Goal: Find specific page/section: Find specific page/section

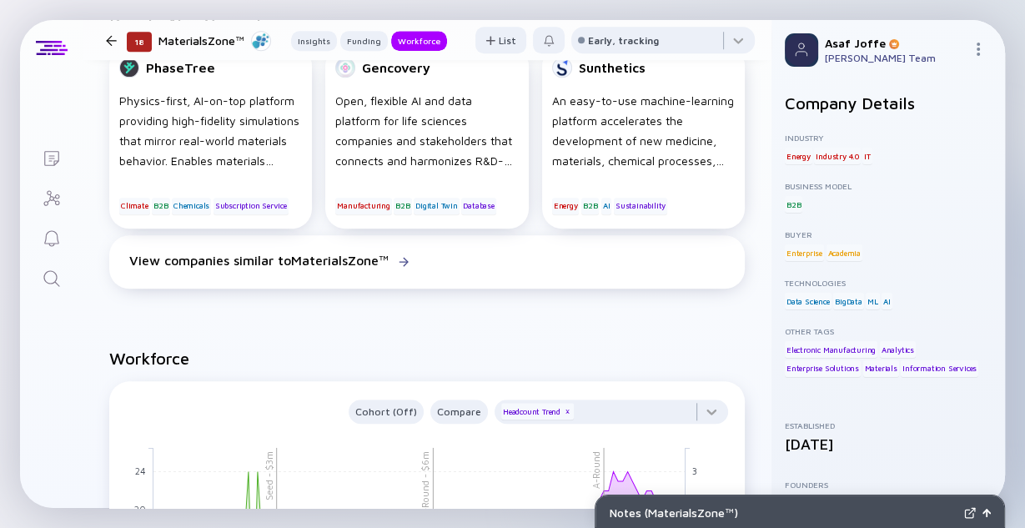
scroll to position [1468, 0]
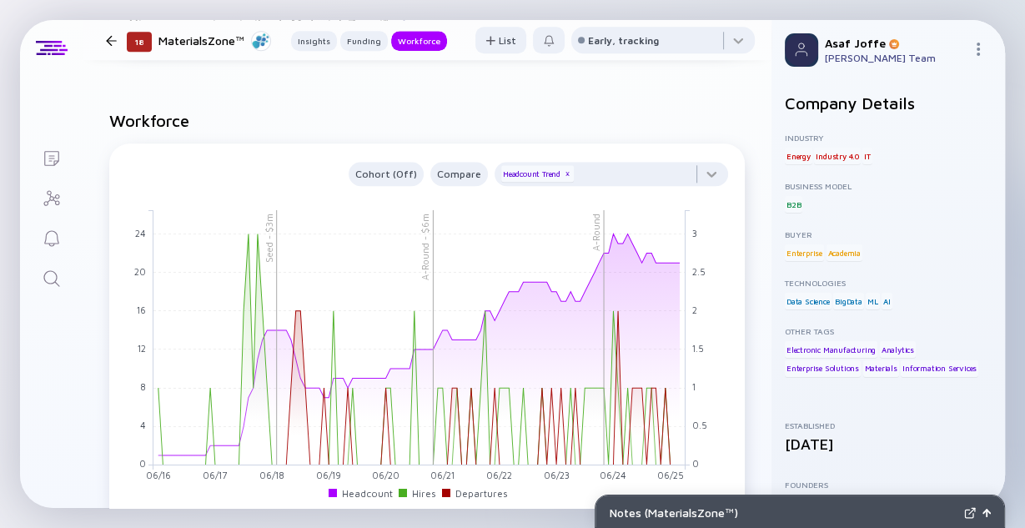
click at [49, 291] on link "Search" at bounding box center [51, 277] width 63 height 40
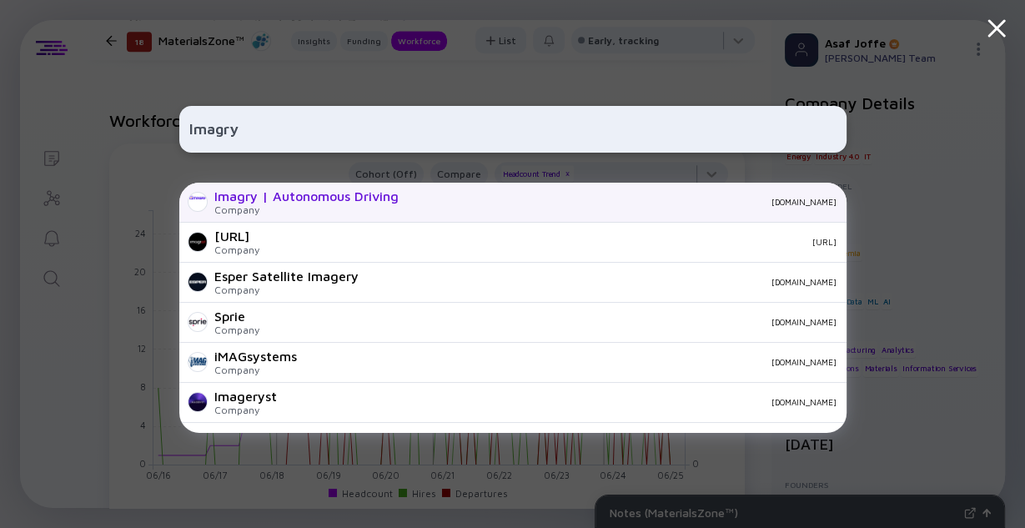
type input "Imagry"
click at [305, 208] on div "Company" at bounding box center [306, 209] width 184 height 13
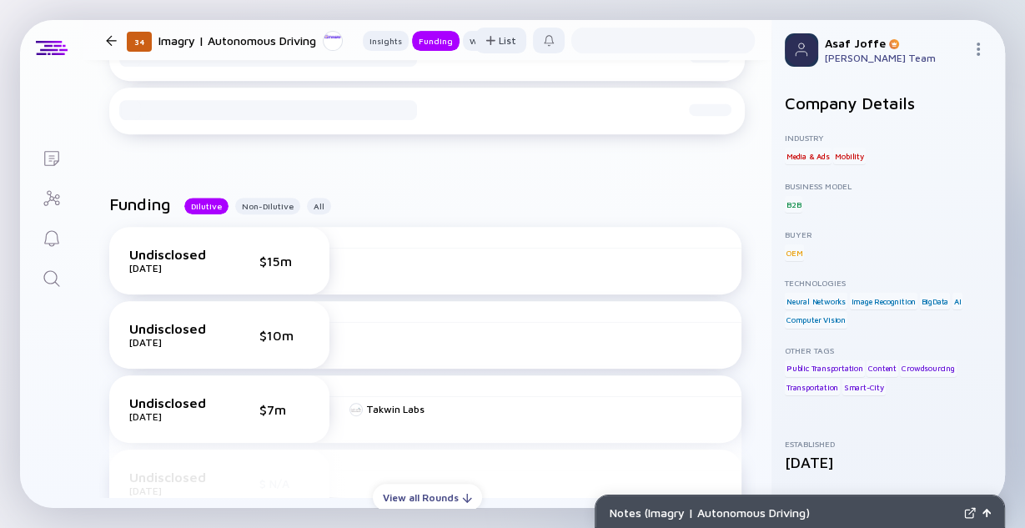
scroll to position [600, 0]
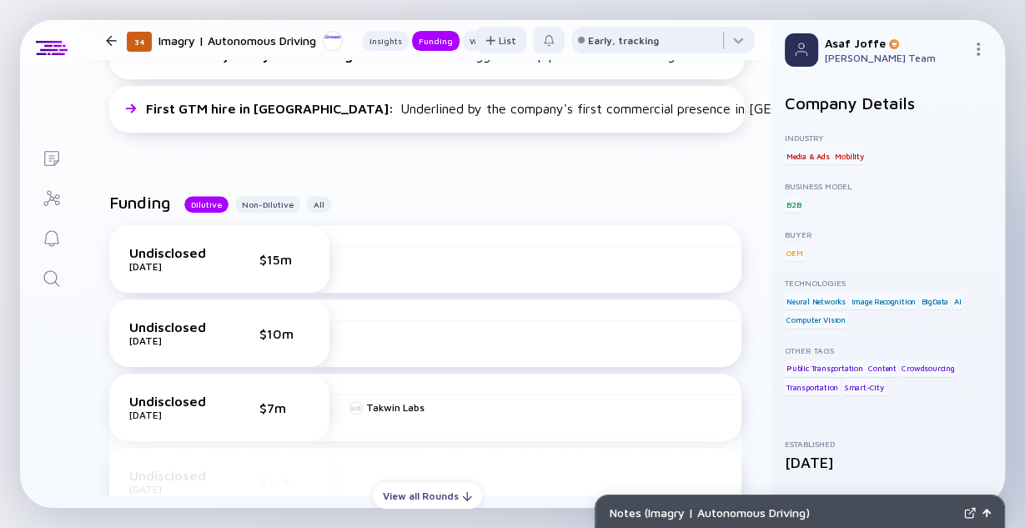
click at [53, 276] on icon "Search" at bounding box center [52, 279] width 20 height 20
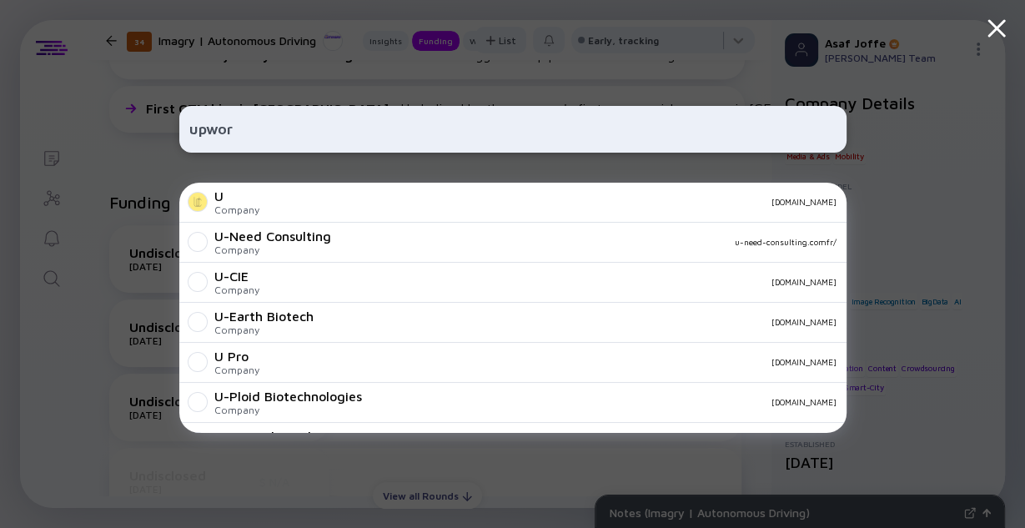
type input "upword"
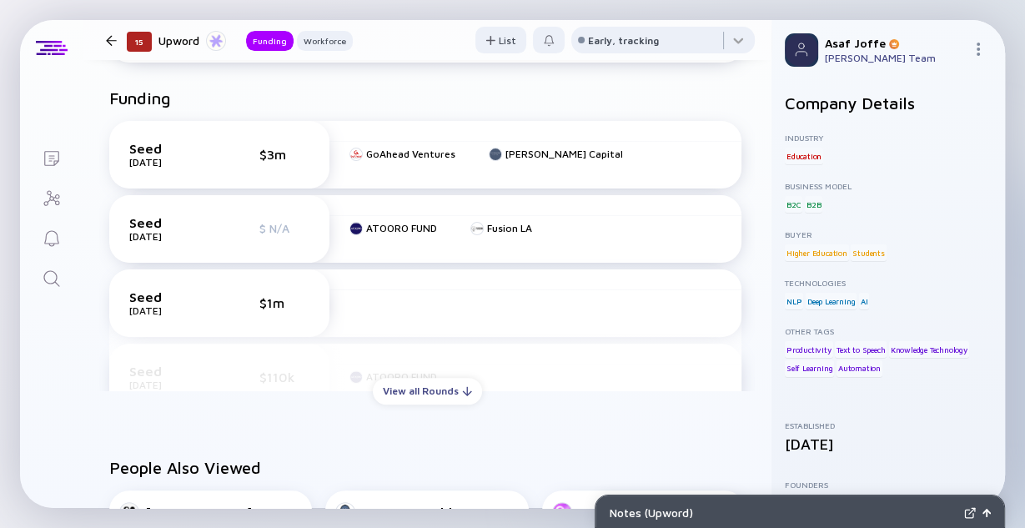
scroll to position [267, 0]
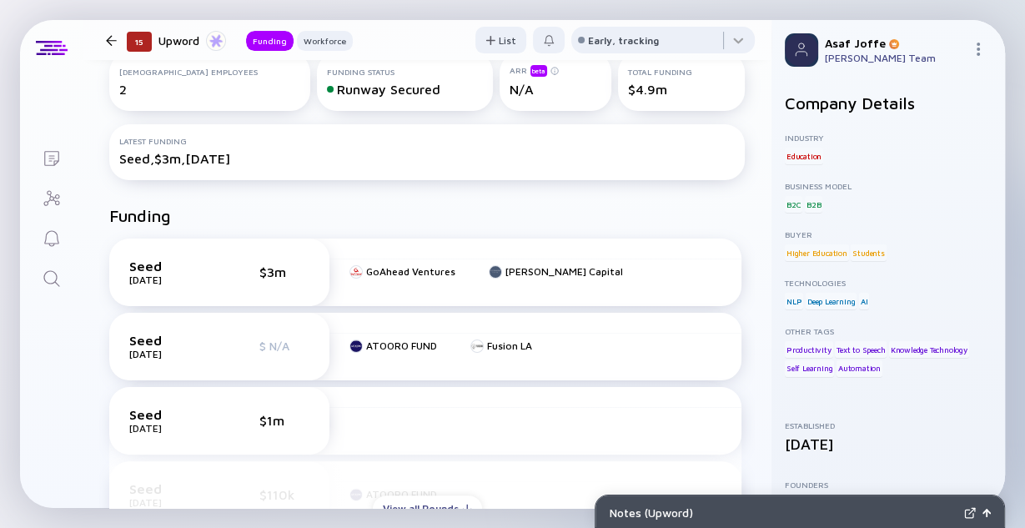
click at [262, 163] on div "[DEMOGRAPHIC_DATA] Employees 2 Funding Status Runway Secured ARR beta N/A Total…" at bounding box center [427, 102] width 689 height 153
click at [155, 211] on h2 "Funding" at bounding box center [140, 215] width 62 height 19
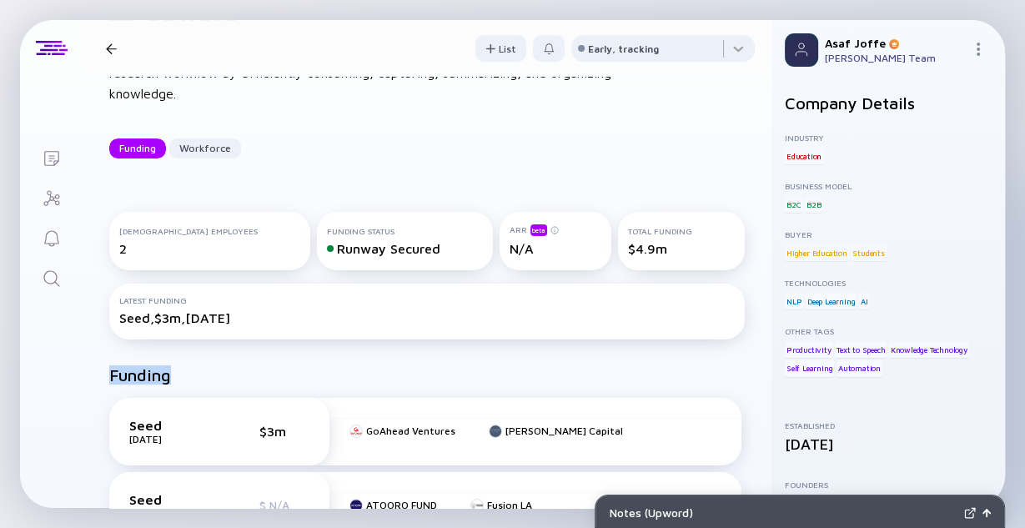
scroll to position [0, 0]
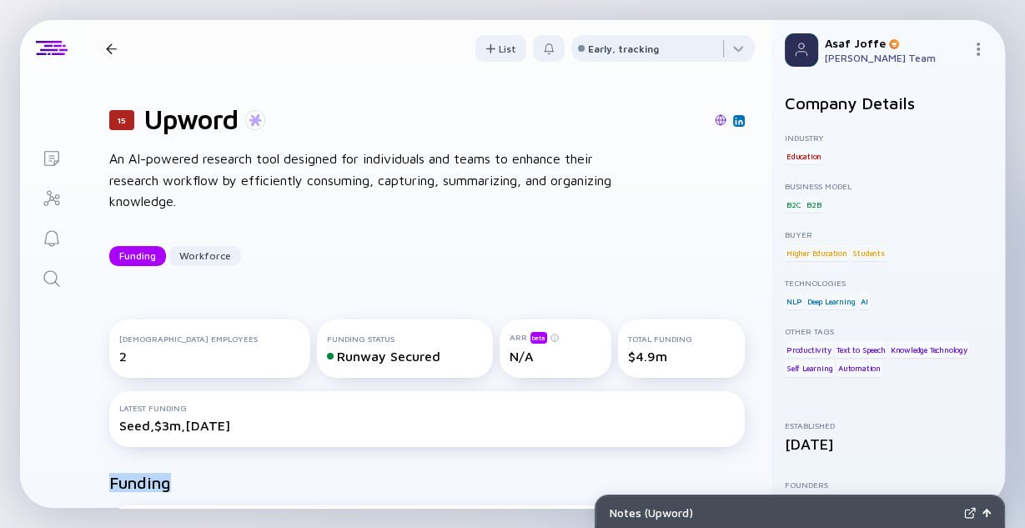
click at [61, 282] on link "Search" at bounding box center [51, 277] width 63 height 40
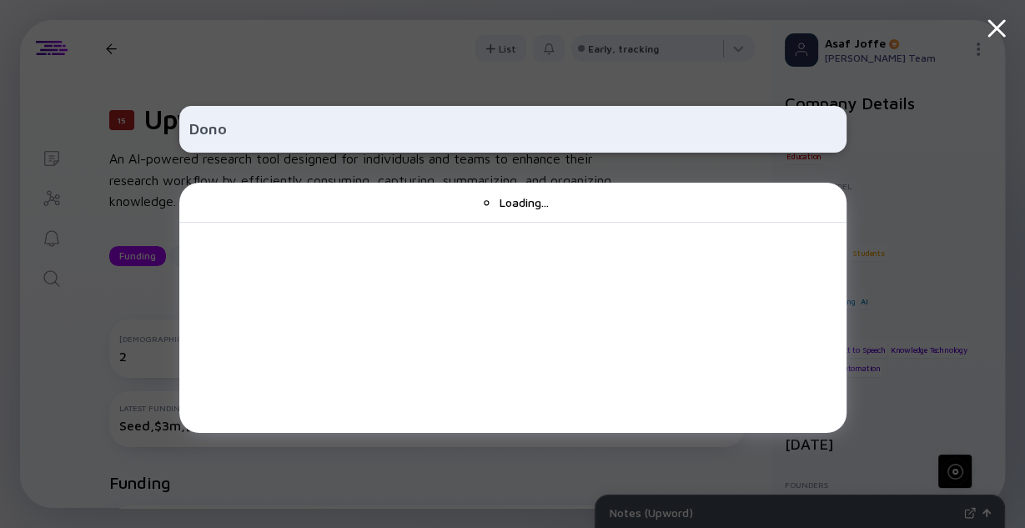
type input "Dono"
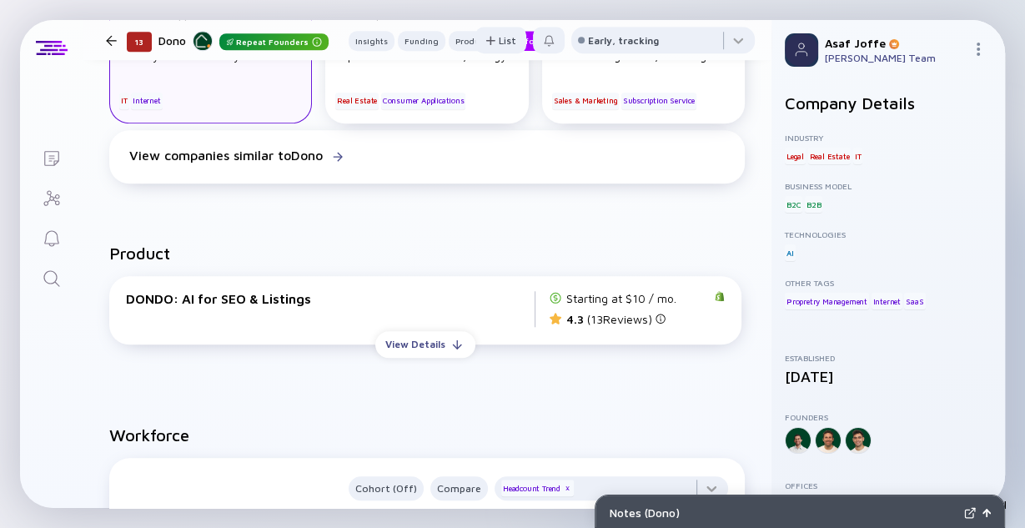
scroll to position [1534, 0]
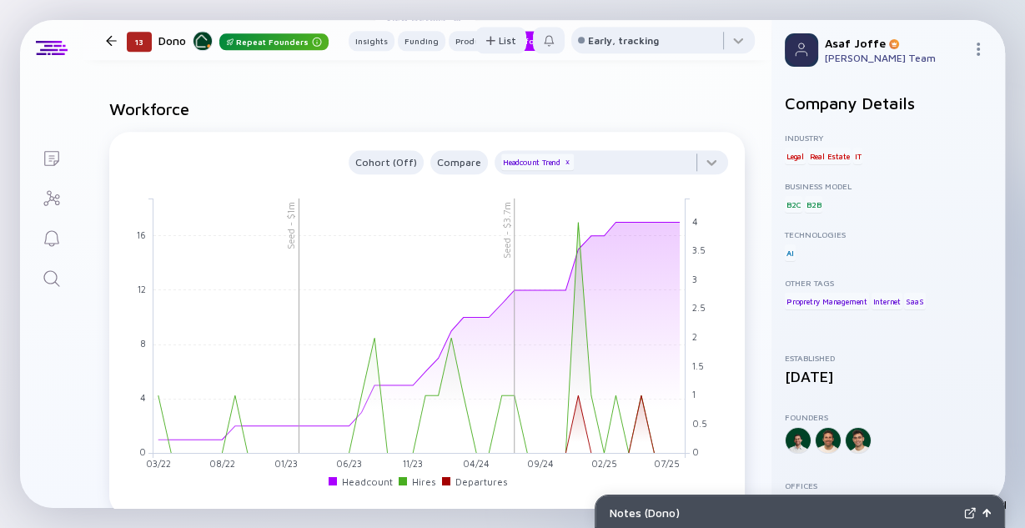
click at [54, 283] on icon "Search" at bounding box center [52, 279] width 20 height 20
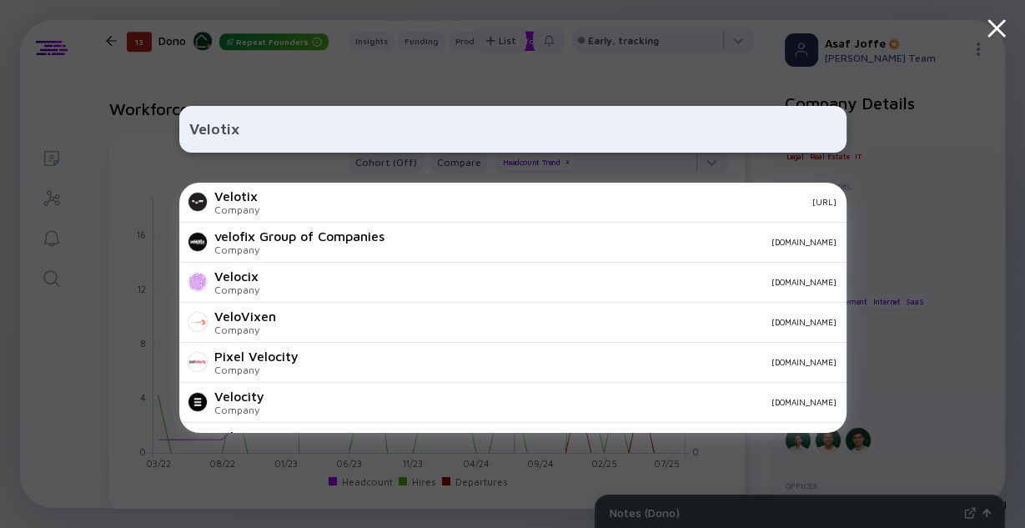
type input "Velotix"
click at [228, 211] on div "Company" at bounding box center [236, 209] width 45 height 13
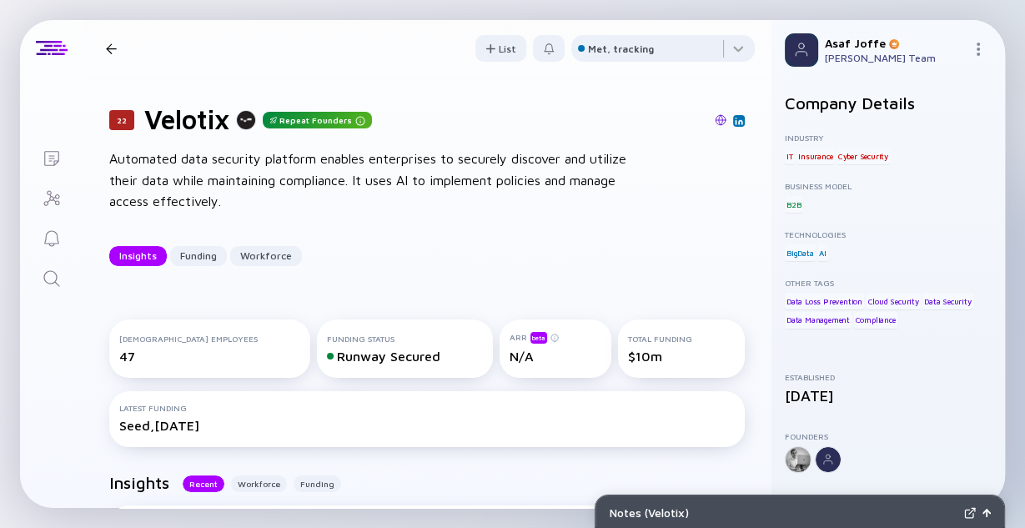
click at [61, 274] on link "Search" at bounding box center [51, 277] width 63 height 40
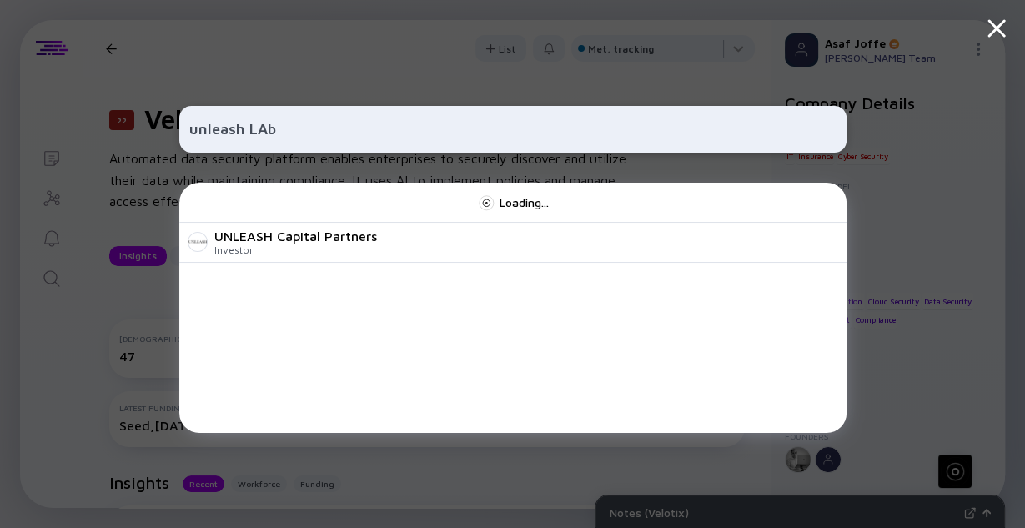
type input "unleash LAbs"
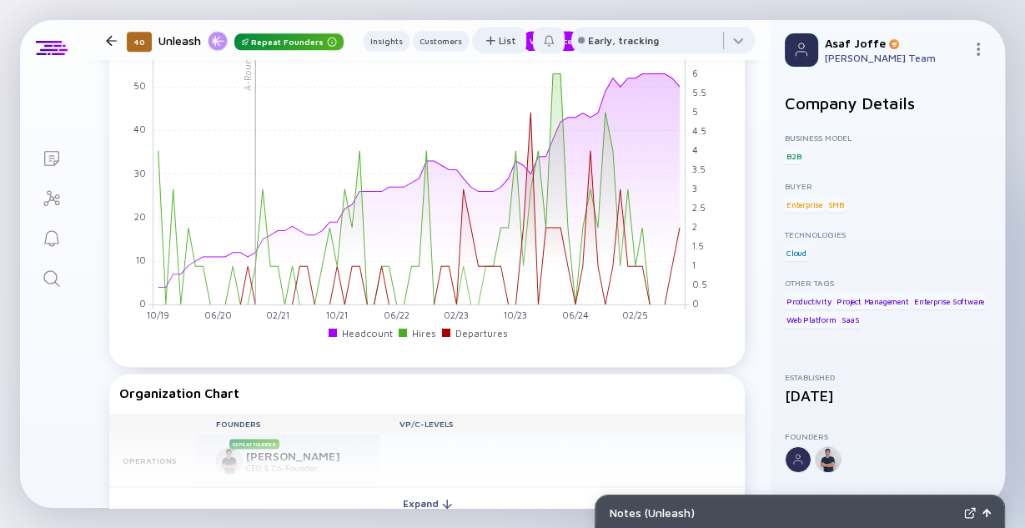
scroll to position [1468, 0]
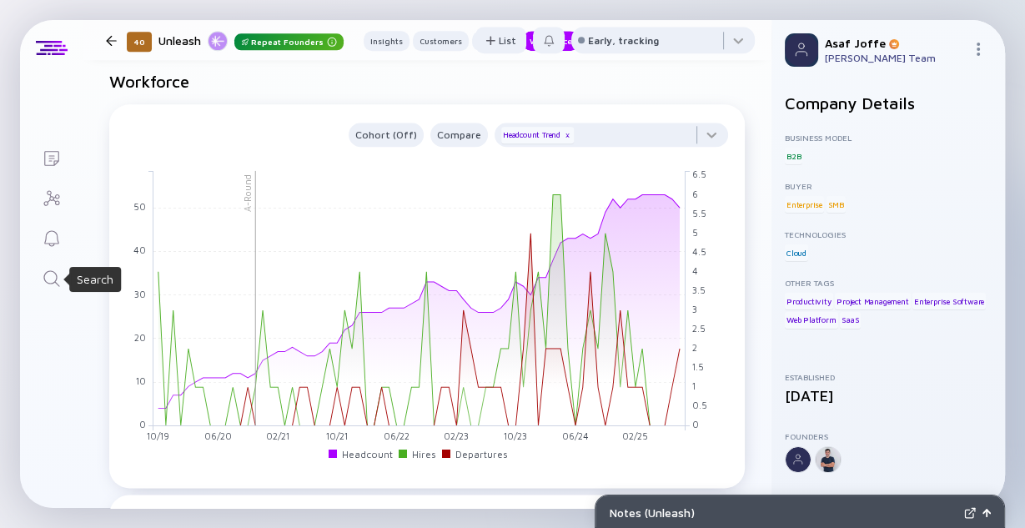
click at [54, 279] on icon "Search" at bounding box center [52, 279] width 20 height 20
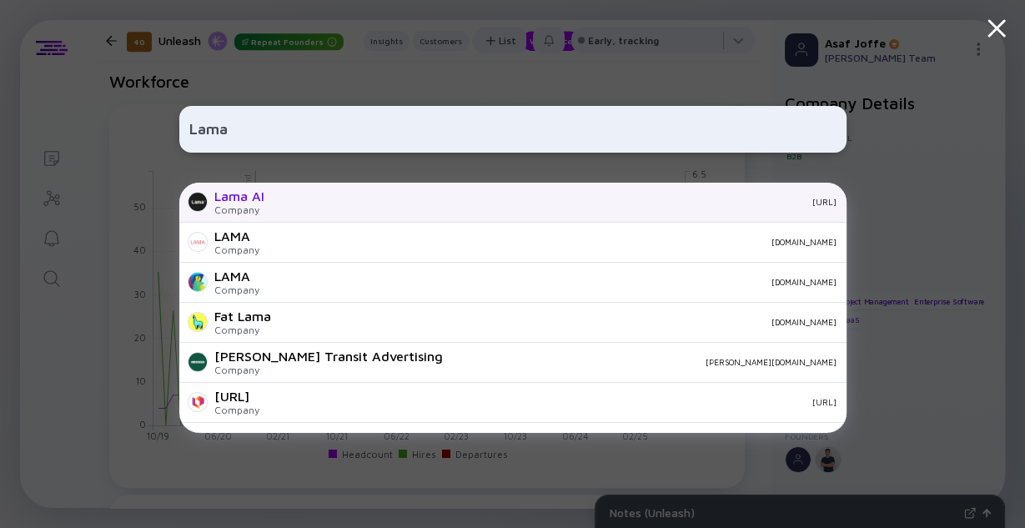
type input "Lama"
click at [252, 213] on div "Company" at bounding box center [239, 209] width 50 height 13
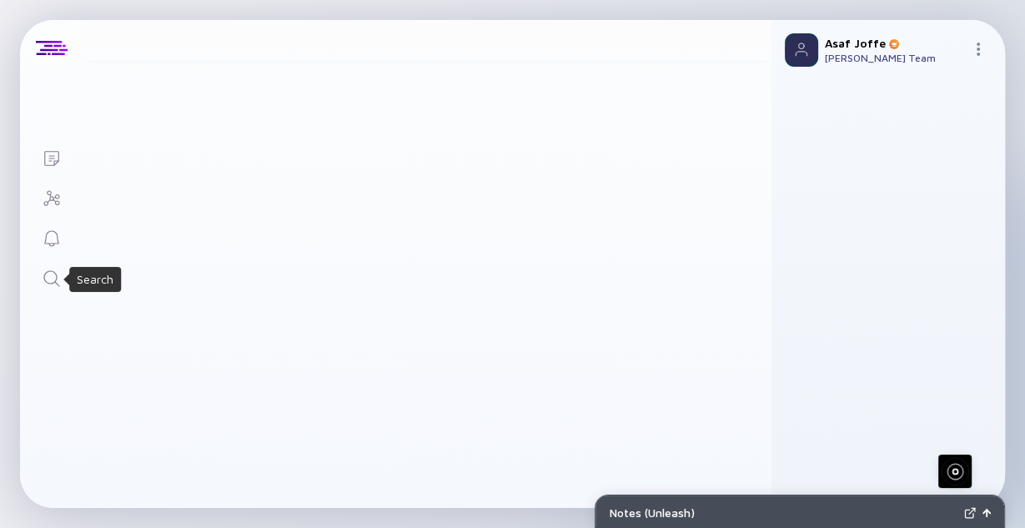
click at [56, 282] on icon "Search" at bounding box center [51, 278] width 16 height 16
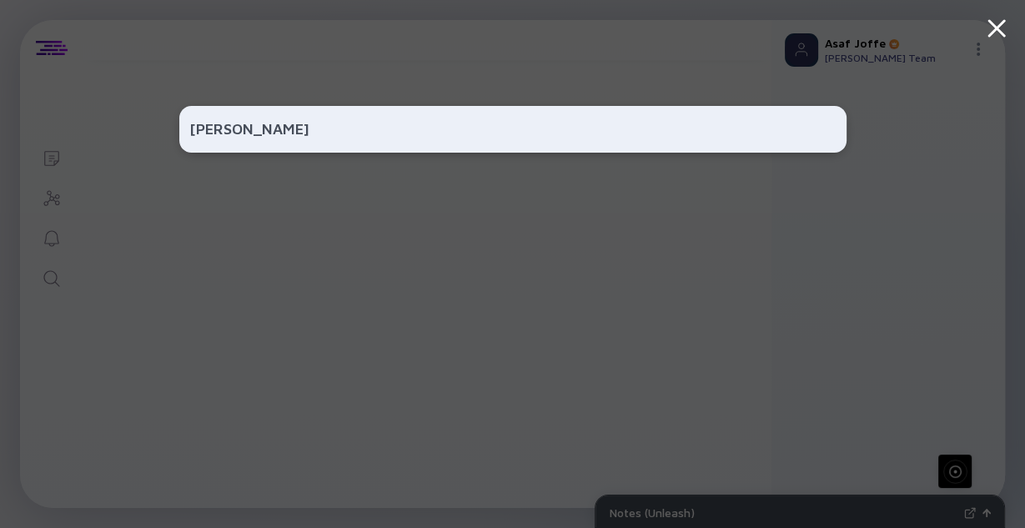
type input "LAMA"
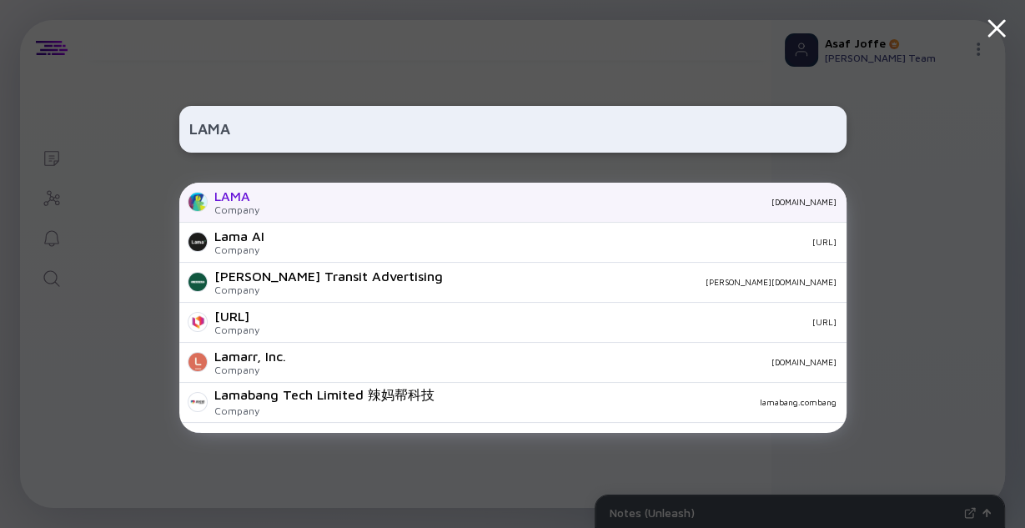
scroll to position [80, 0]
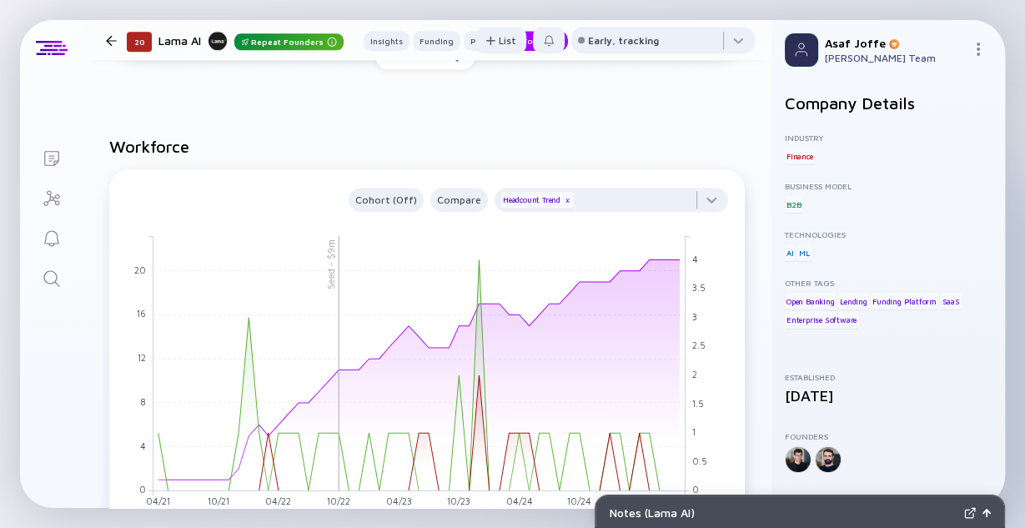
scroll to position [1468, 0]
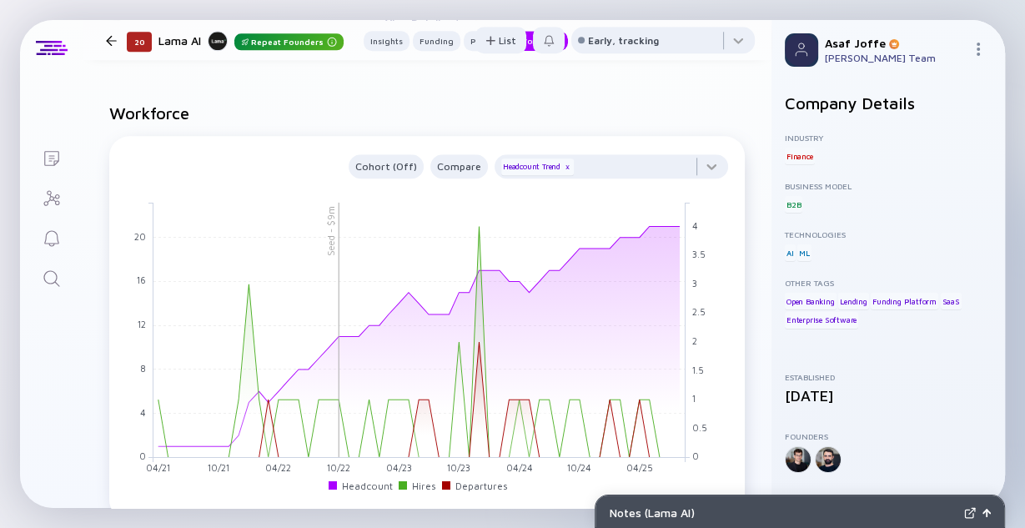
click at [42, 294] on link "Search" at bounding box center [51, 277] width 63 height 40
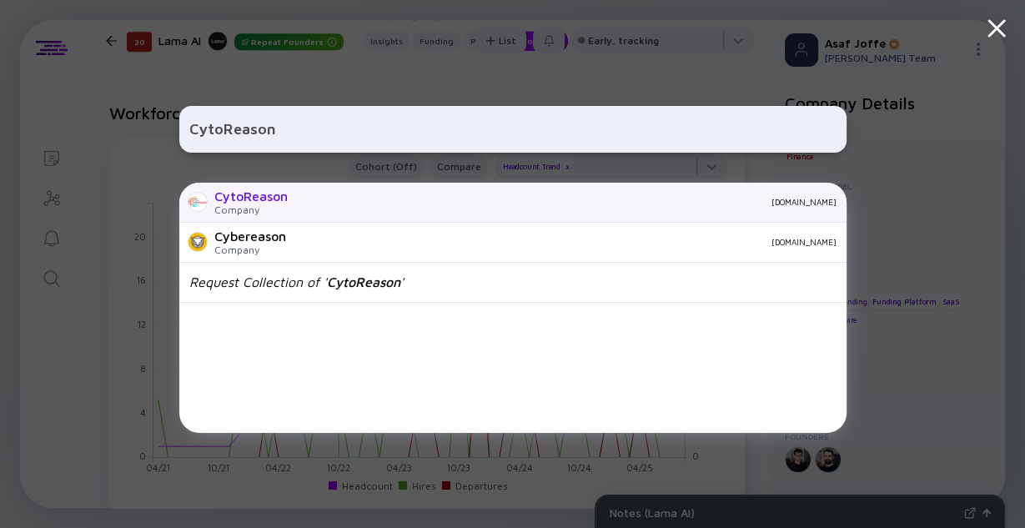
type input "CytoReason"
click at [227, 205] on div "Company" at bounding box center [250, 209] width 73 height 13
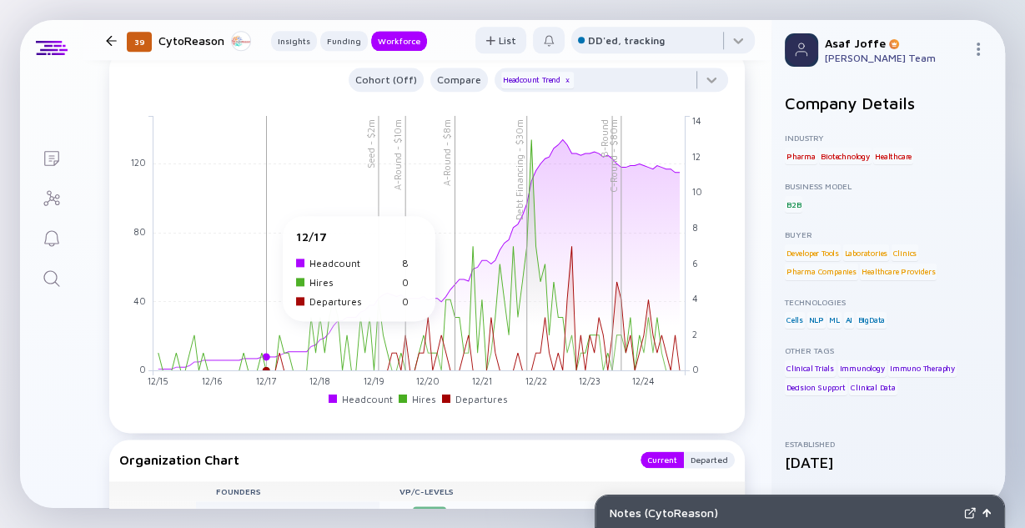
scroll to position [1668, 0]
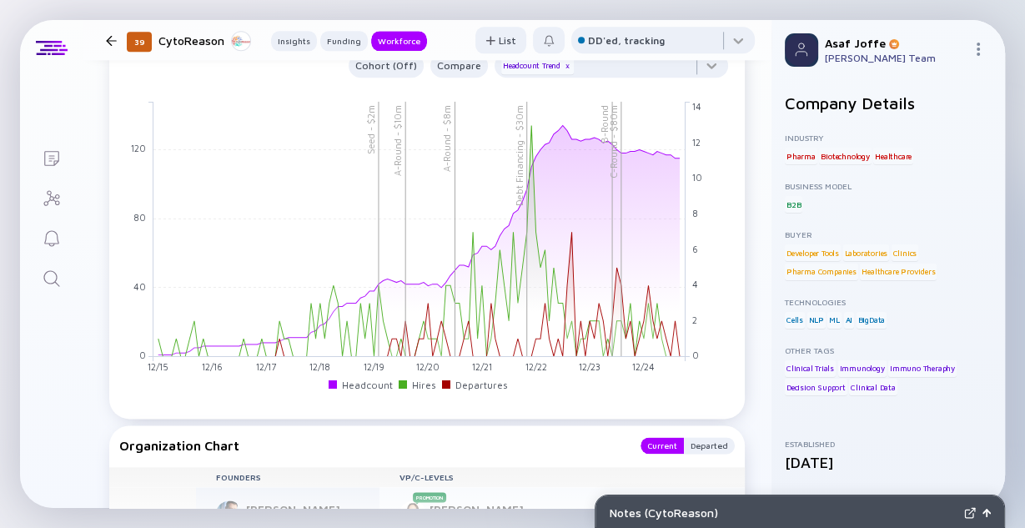
click at [48, 283] on icon "Search" at bounding box center [51, 278] width 16 height 16
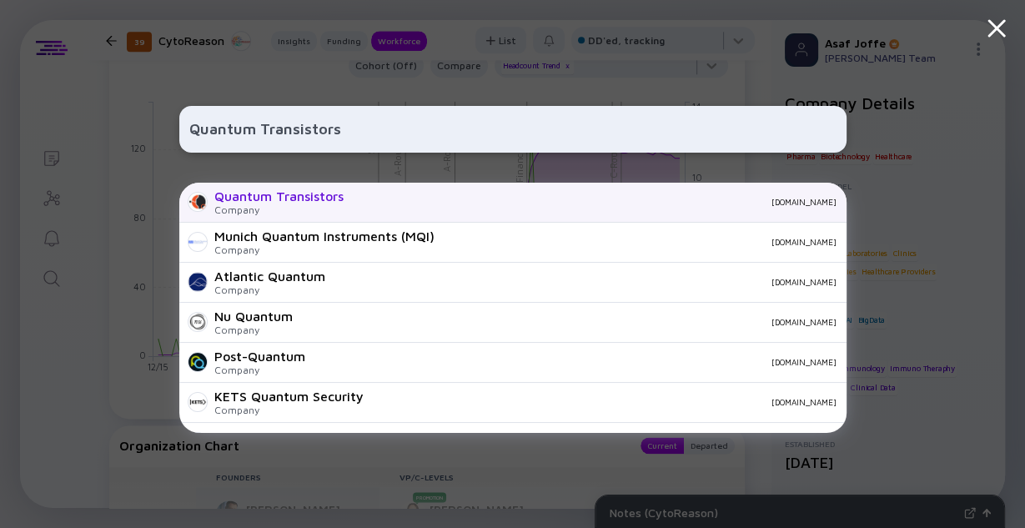
type input "Quantum Transistors"
click at [266, 203] on div "Quantum Transistors" at bounding box center [278, 195] width 129 height 15
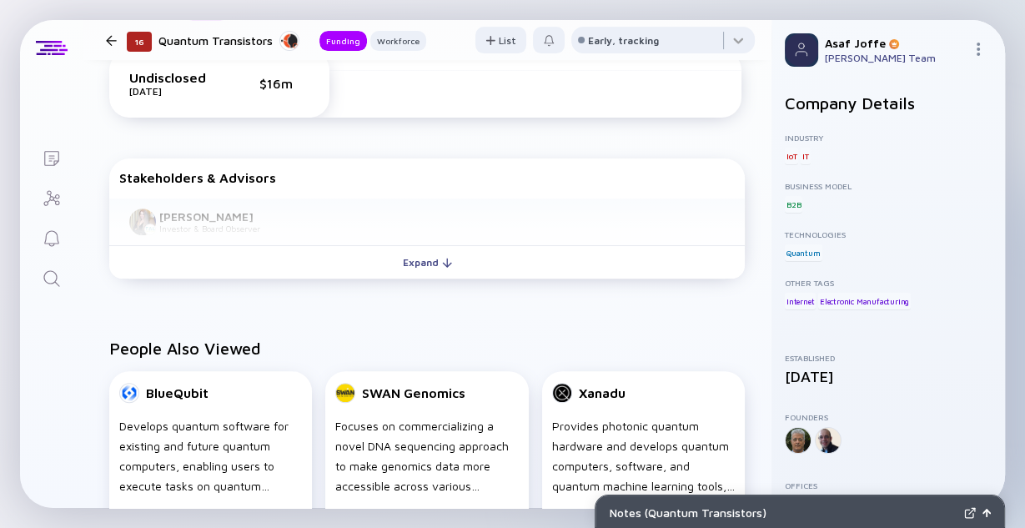
scroll to position [467, 0]
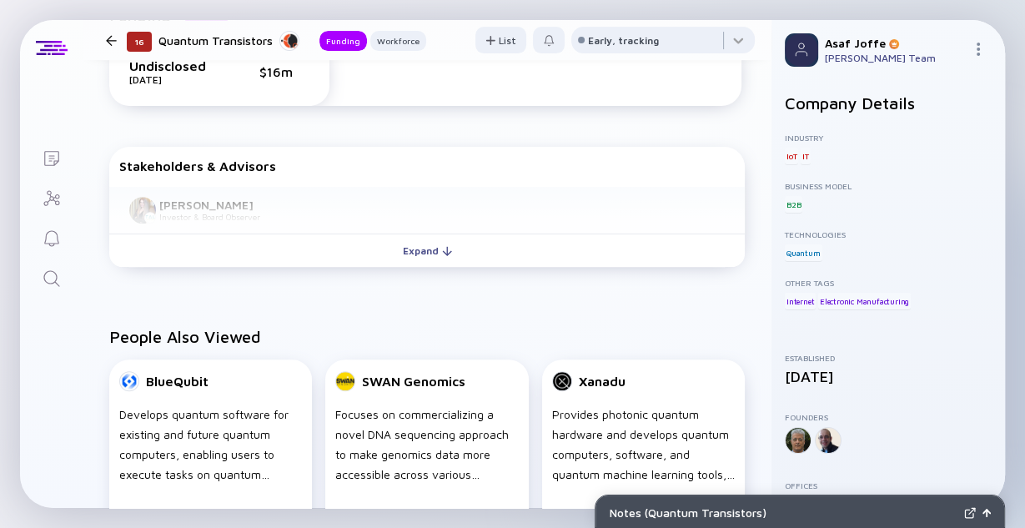
click at [67, 278] on link "Search" at bounding box center [51, 277] width 63 height 40
